Goal: Task Accomplishment & Management: Use online tool/utility

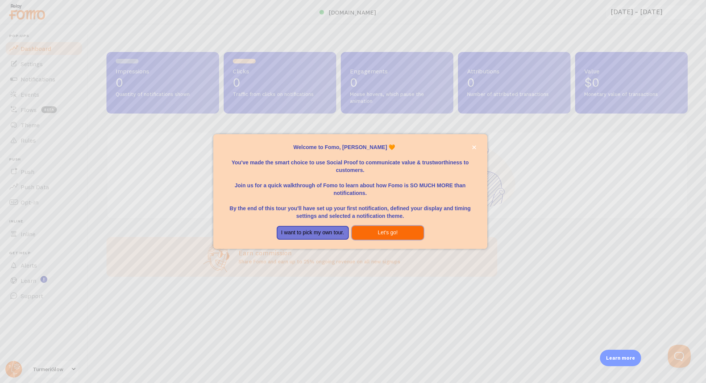
click at [375, 233] on button "Let's go!" at bounding box center [388, 233] width 72 height 14
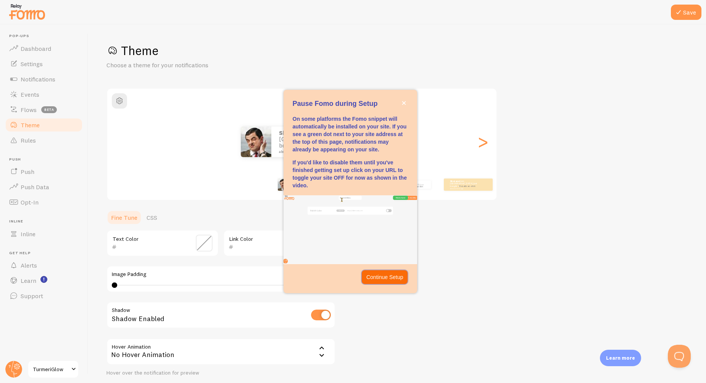
click at [376, 275] on p "Continue Setup" at bounding box center [385, 277] width 37 height 8
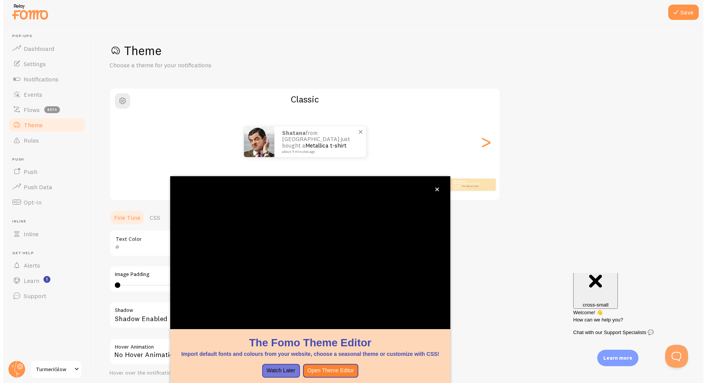
scroll to position [14, 0]
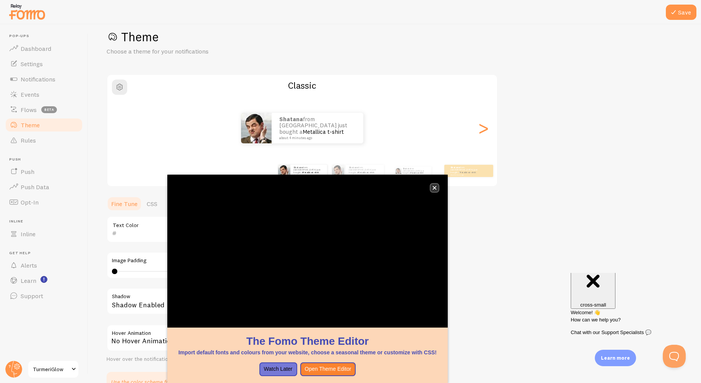
click at [435, 189] on icon "close," at bounding box center [434, 188] width 4 height 4
click at [481, 133] on div ">" at bounding box center [482, 127] width 9 height 55
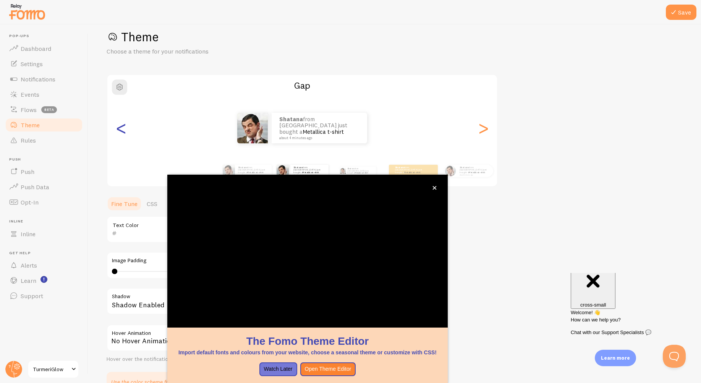
click at [124, 132] on div "<" at bounding box center [120, 127] width 9 height 55
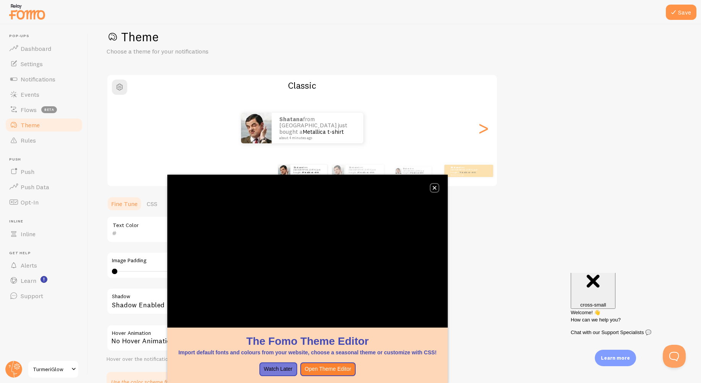
click at [436, 190] on button "close," at bounding box center [434, 188] width 8 height 8
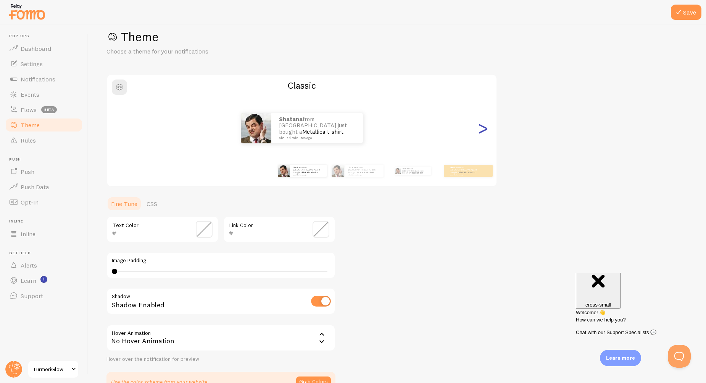
click at [485, 135] on div ">" at bounding box center [482, 127] width 9 height 55
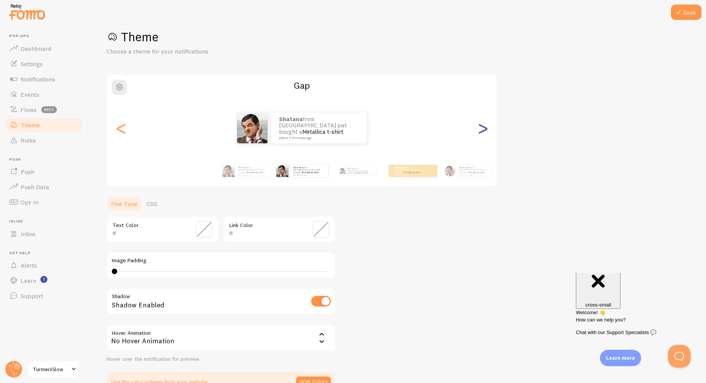
click at [485, 135] on div ">" at bounding box center [482, 127] width 9 height 55
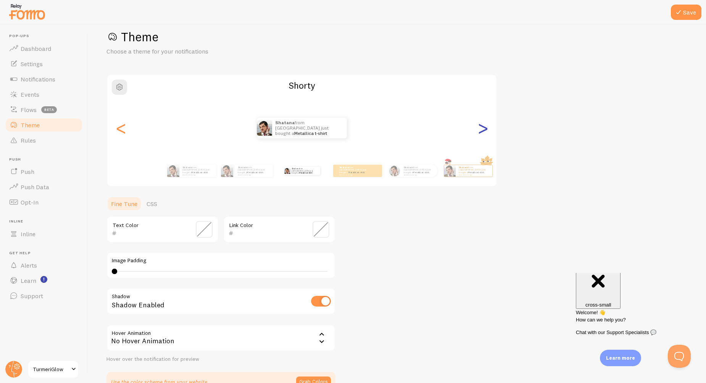
click at [485, 135] on div ">" at bounding box center [482, 127] width 9 height 55
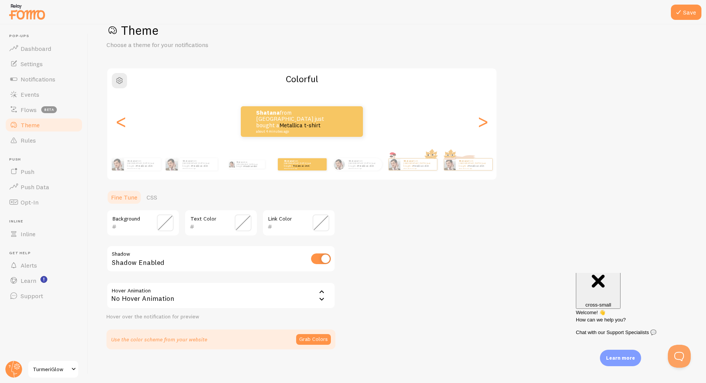
scroll to position [23, 0]
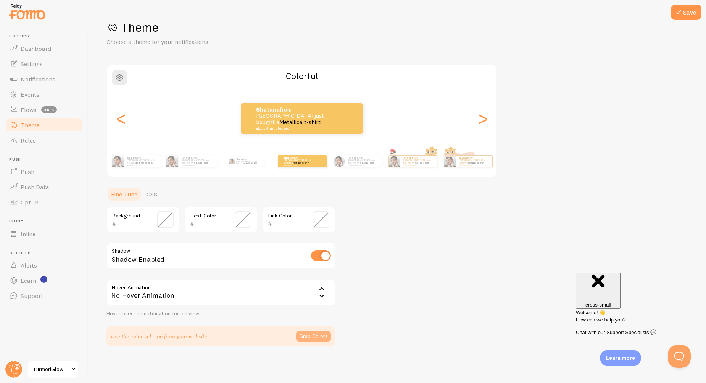
click at [318, 338] on button "Grab Colors" at bounding box center [313, 336] width 35 height 11
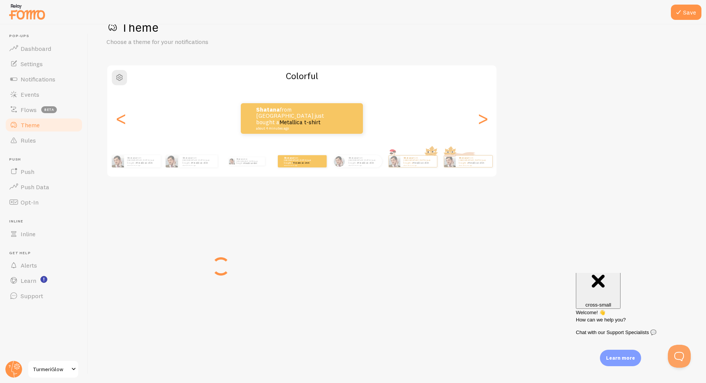
scroll to position [20, 0]
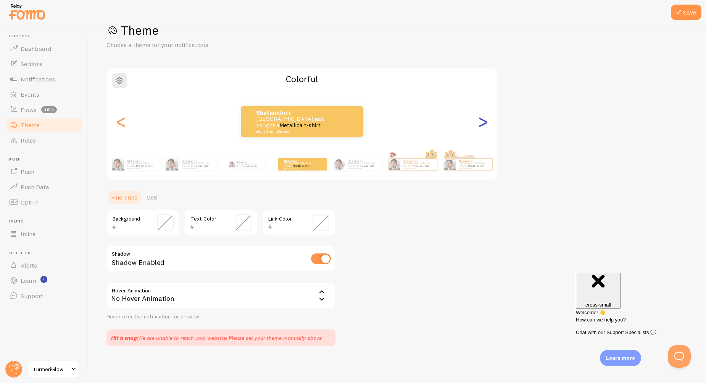
click at [482, 128] on div ">" at bounding box center [482, 121] width 9 height 55
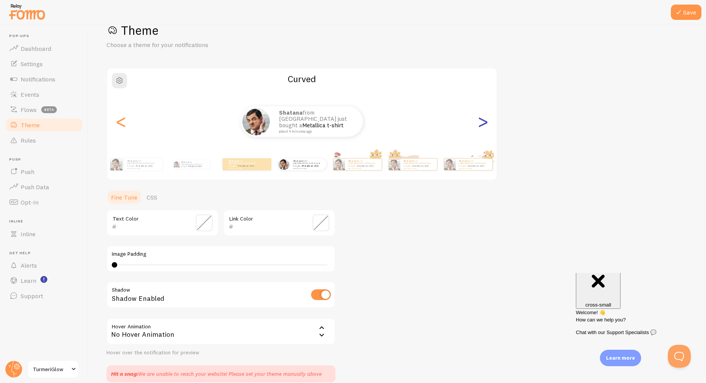
scroll to position [23, 0]
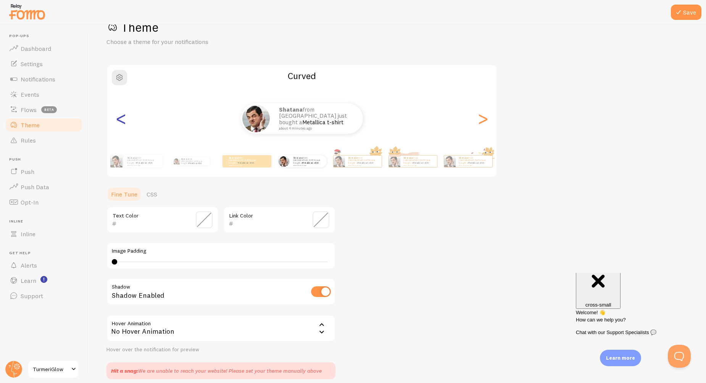
click at [121, 123] on div "<" at bounding box center [120, 118] width 9 height 55
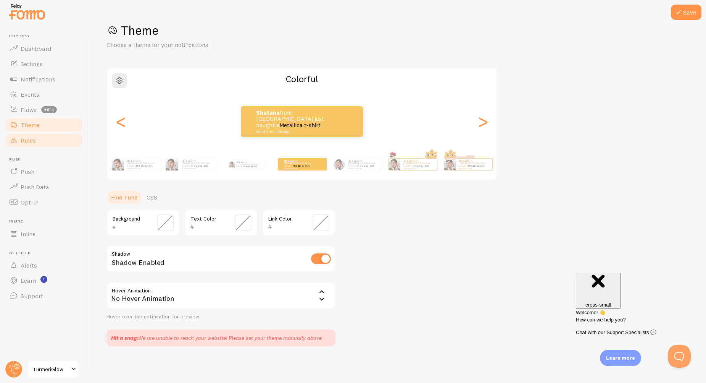
scroll to position [20, 0]
click at [33, 147] on link "Rules" at bounding box center [44, 139] width 79 height 15
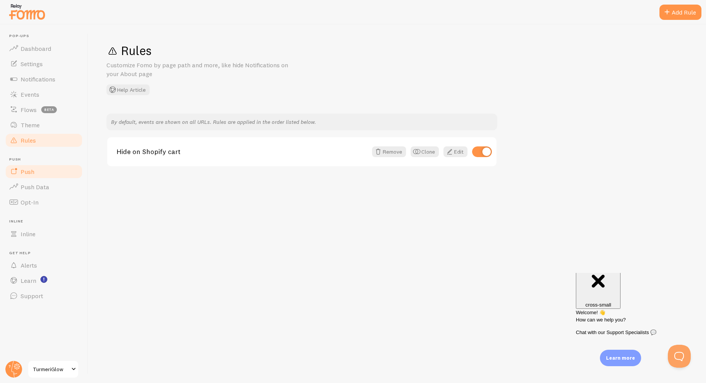
click at [32, 171] on span "Push" at bounding box center [28, 172] width 14 height 8
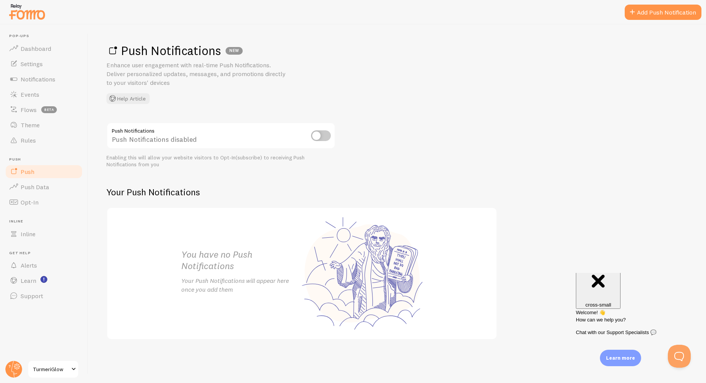
click at [320, 137] on input "checkbox" at bounding box center [321, 135] width 20 height 11
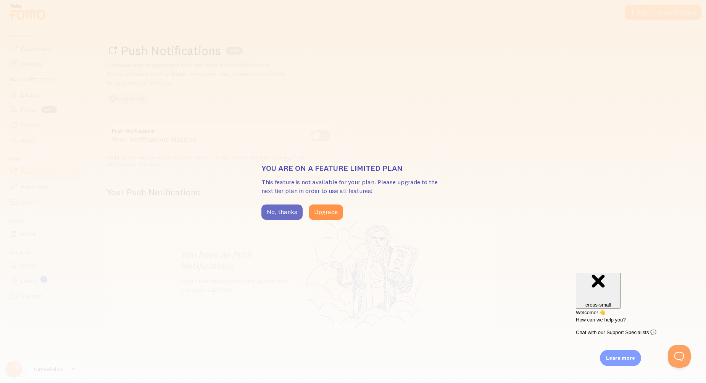
click at [293, 212] on button "No, thanks" at bounding box center [282, 211] width 41 height 15
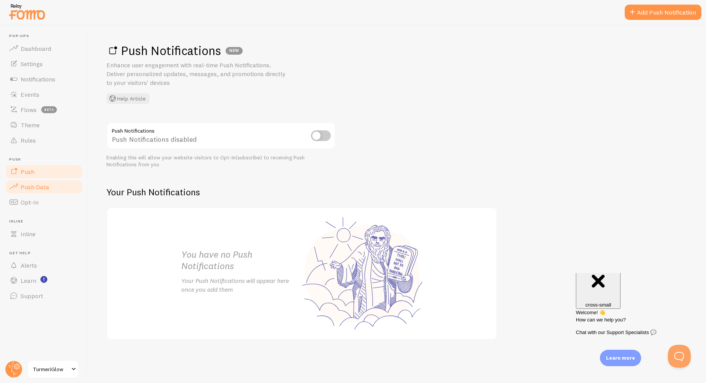
click at [54, 187] on link "Push Data" at bounding box center [44, 186] width 79 height 15
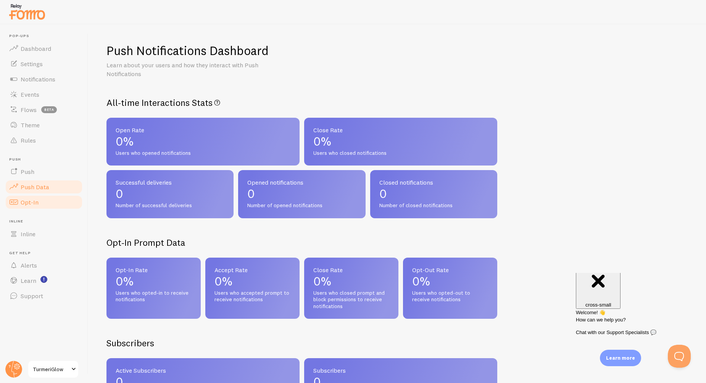
click at [47, 200] on link "Opt-In" at bounding box center [44, 201] width 79 height 15
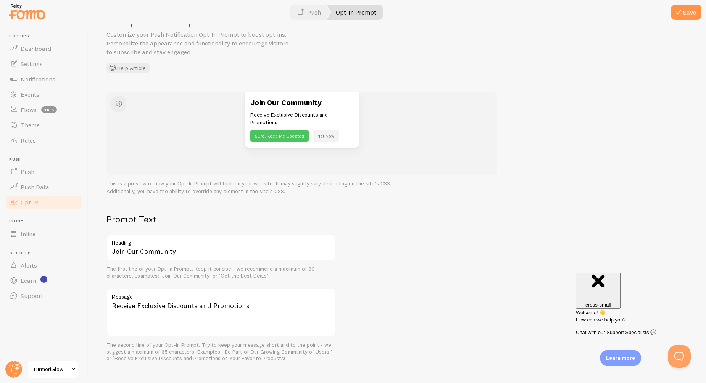
scroll to position [76, 0]
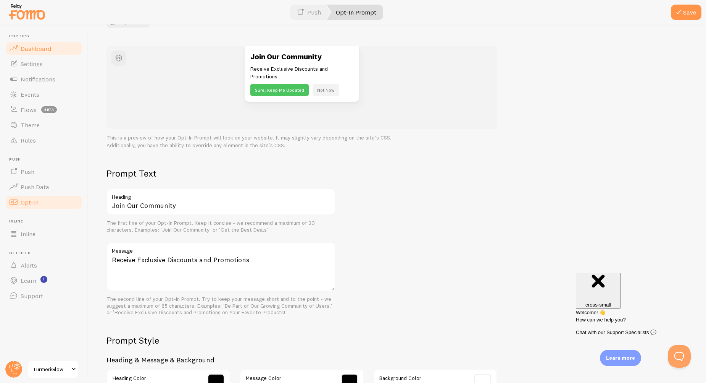
click at [60, 53] on link "Dashboard" at bounding box center [44, 48] width 79 height 15
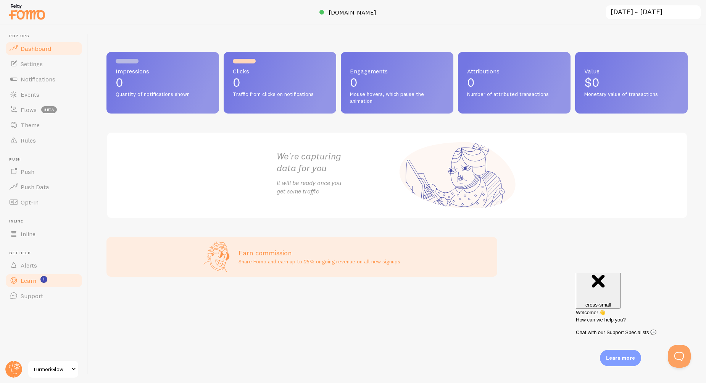
click at [37, 282] on link "Learn" at bounding box center [44, 280] width 79 height 15
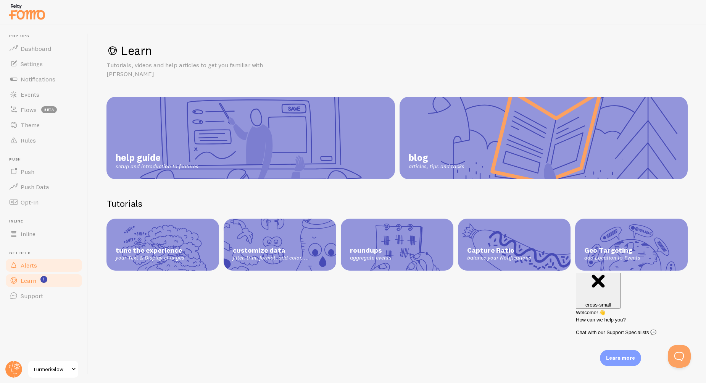
click at [36, 264] on span "Alerts" at bounding box center [29, 265] width 16 height 8
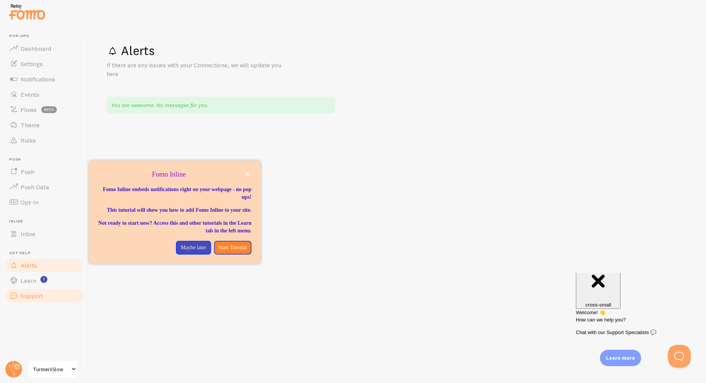
click at [27, 294] on span "Support" at bounding box center [32, 296] width 23 height 8
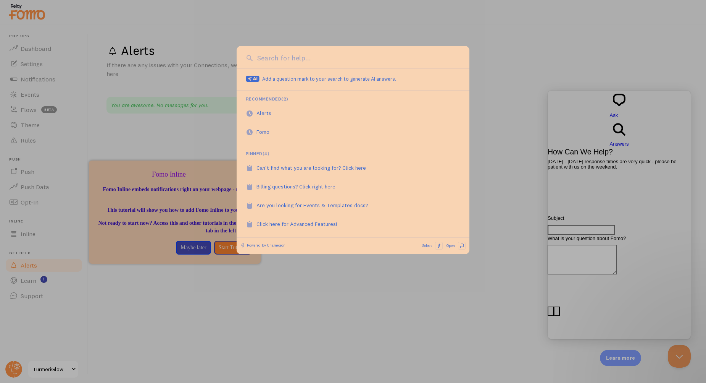
click at [496, 36] on div at bounding box center [353, 191] width 706 height 383
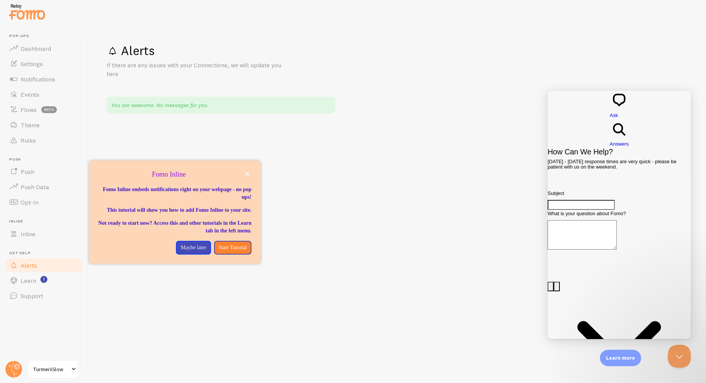
click at [30, 15] on img at bounding box center [27, 11] width 38 height 19
